Goal: Task Accomplishment & Management: Complete application form

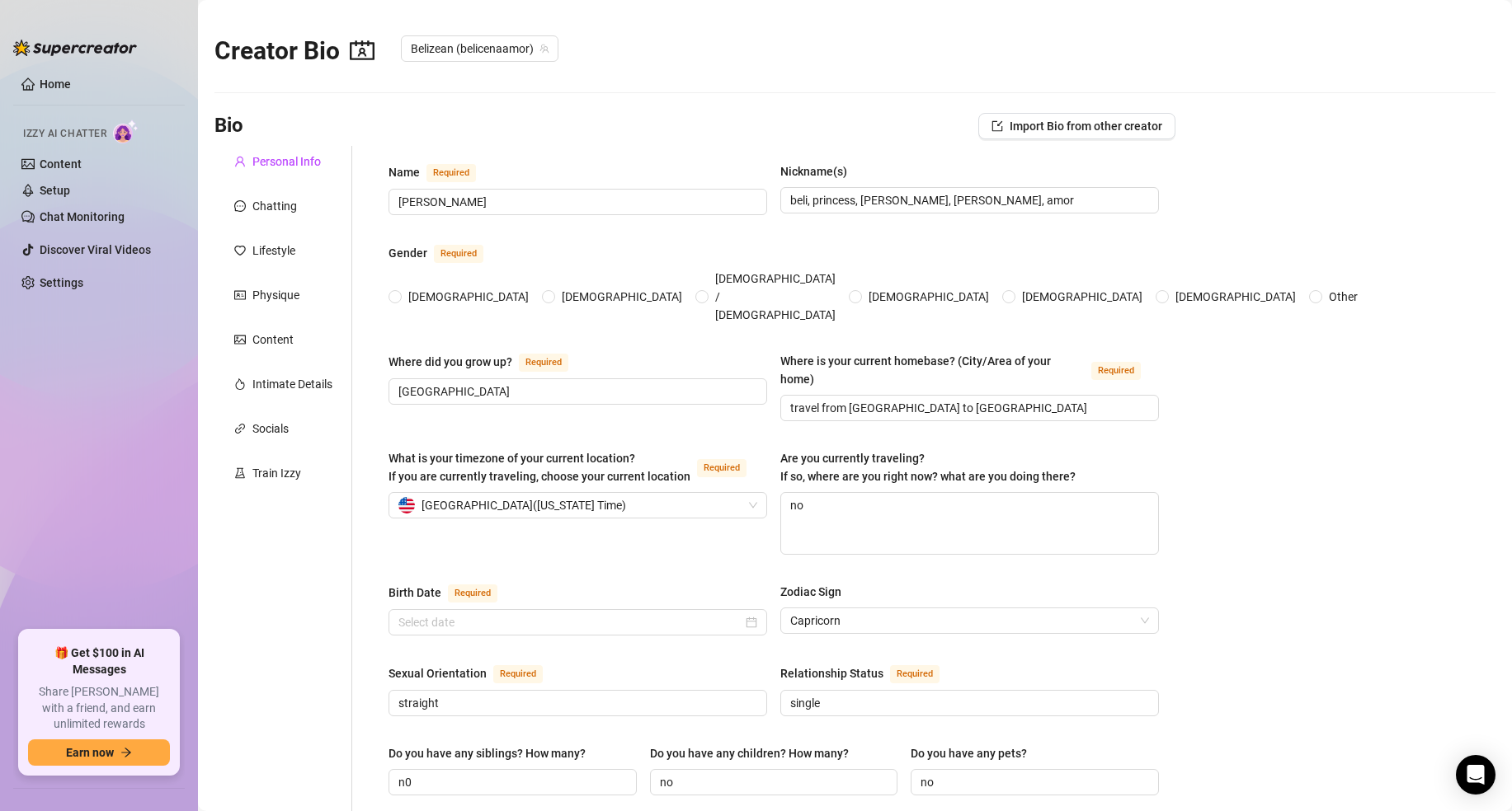
type input "[PERSON_NAME]"
type input "beli, princess, [PERSON_NAME], [PERSON_NAME], amor"
type input "[GEOGRAPHIC_DATA]"
type input "travel from [GEOGRAPHIC_DATA] to [GEOGRAPHIC_DATA]"
type textarea "no"
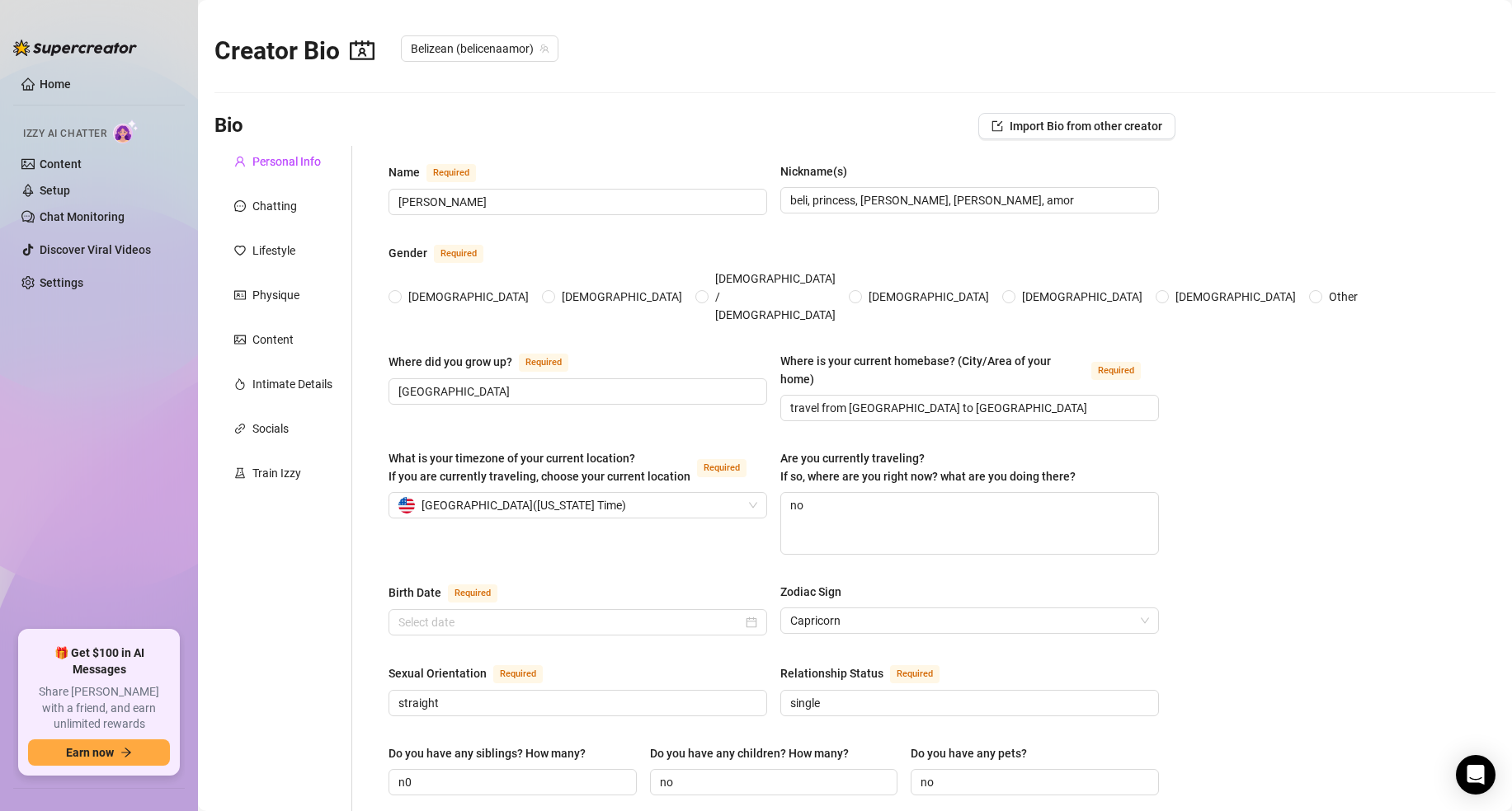
type input "straight"
type input "single"
type input "n0"
type input "no"
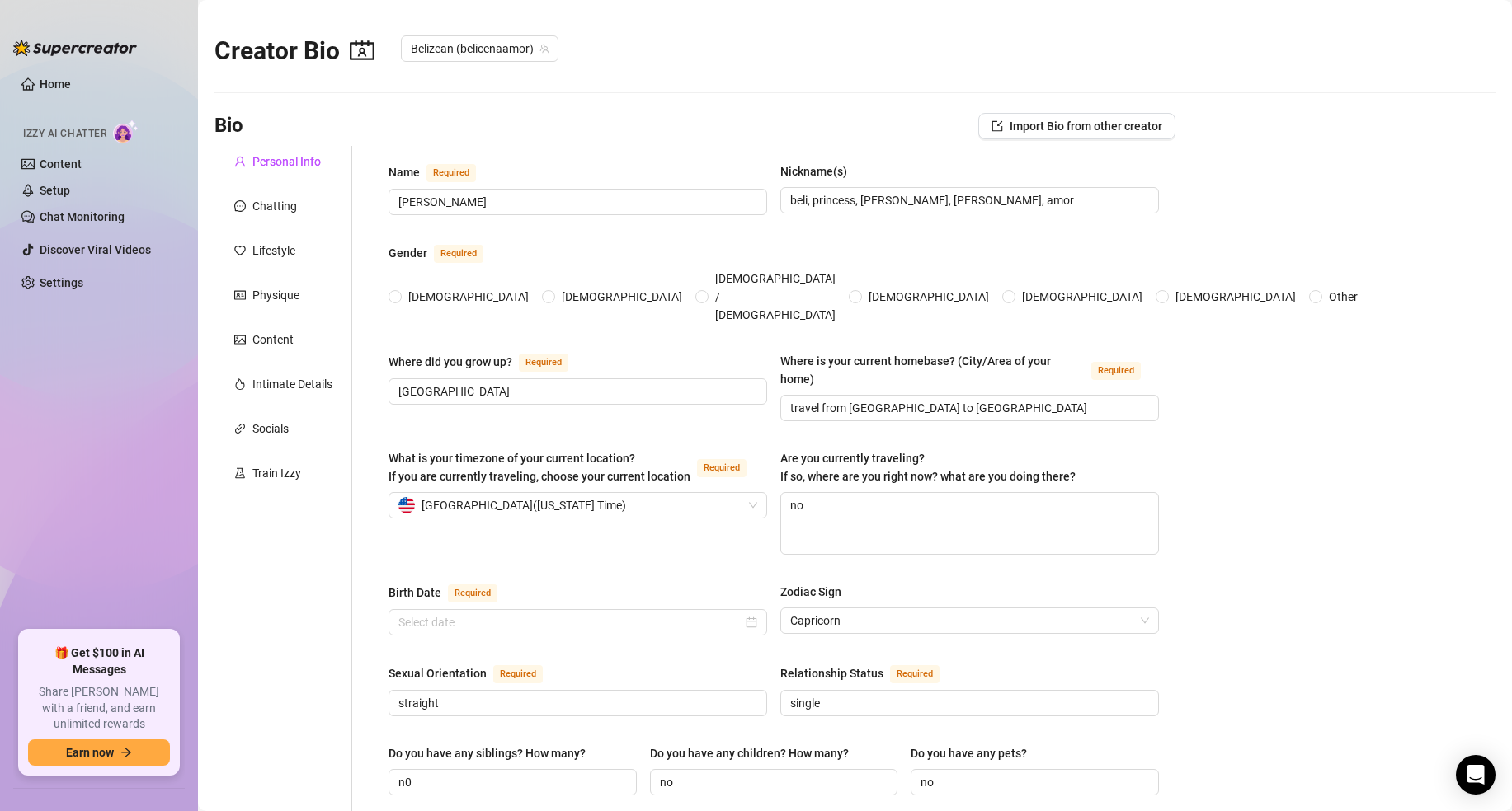
type input "model"
type input "i went to college got my associates"
type input "spiritual"
type textarea "to have multiple streams of income"
type textarea "a fuuny story was accidently [MEDICAL_DATA] people at the beach one day because…"
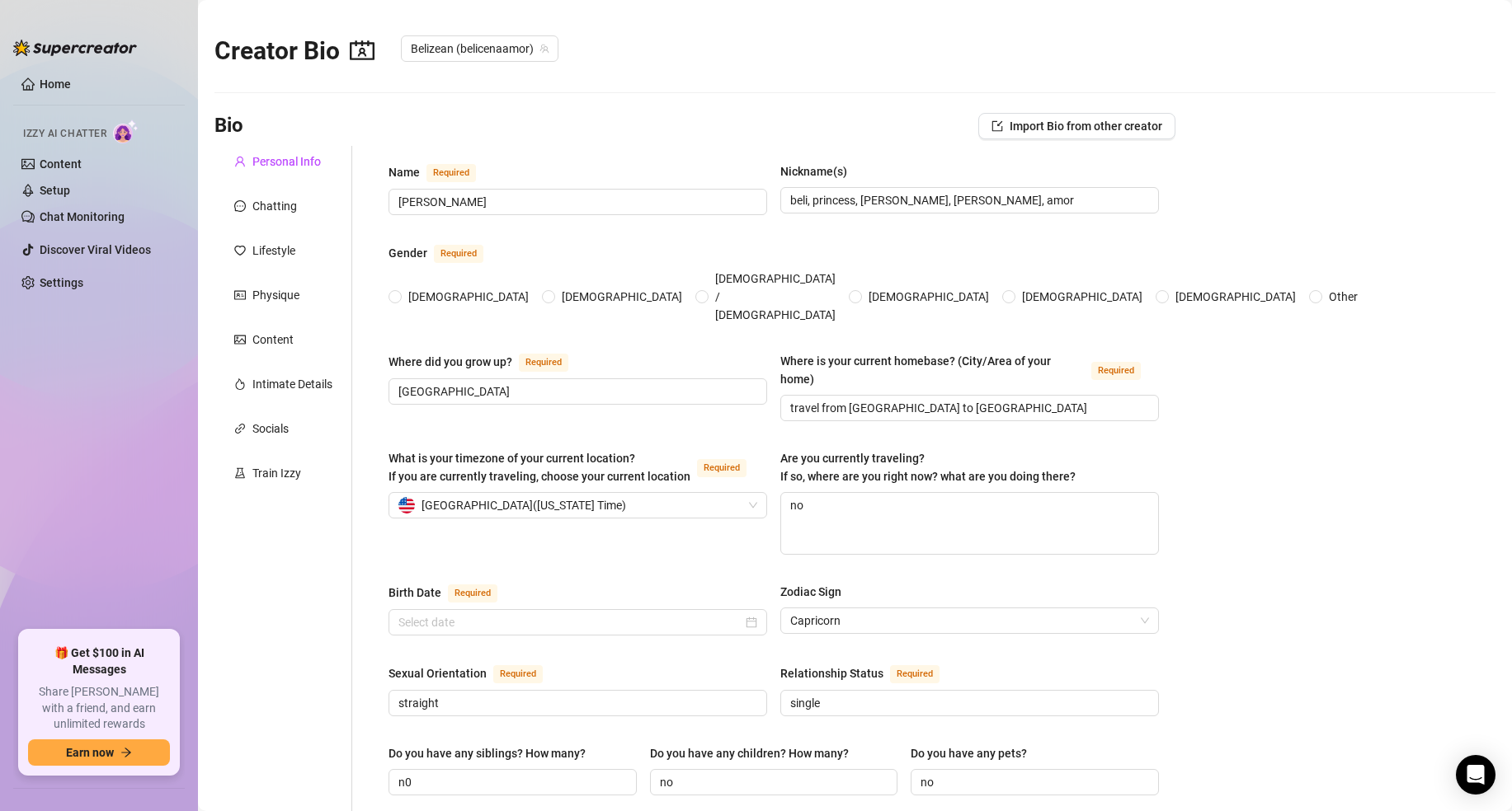
type textarea "i love giving gifts to people, enjoy eating at new places and even places ive b…"
type textarea "i love self care days"
radio input "true"
type input "[DATE]"
